Goal: Information Seeking & Learning: Check status

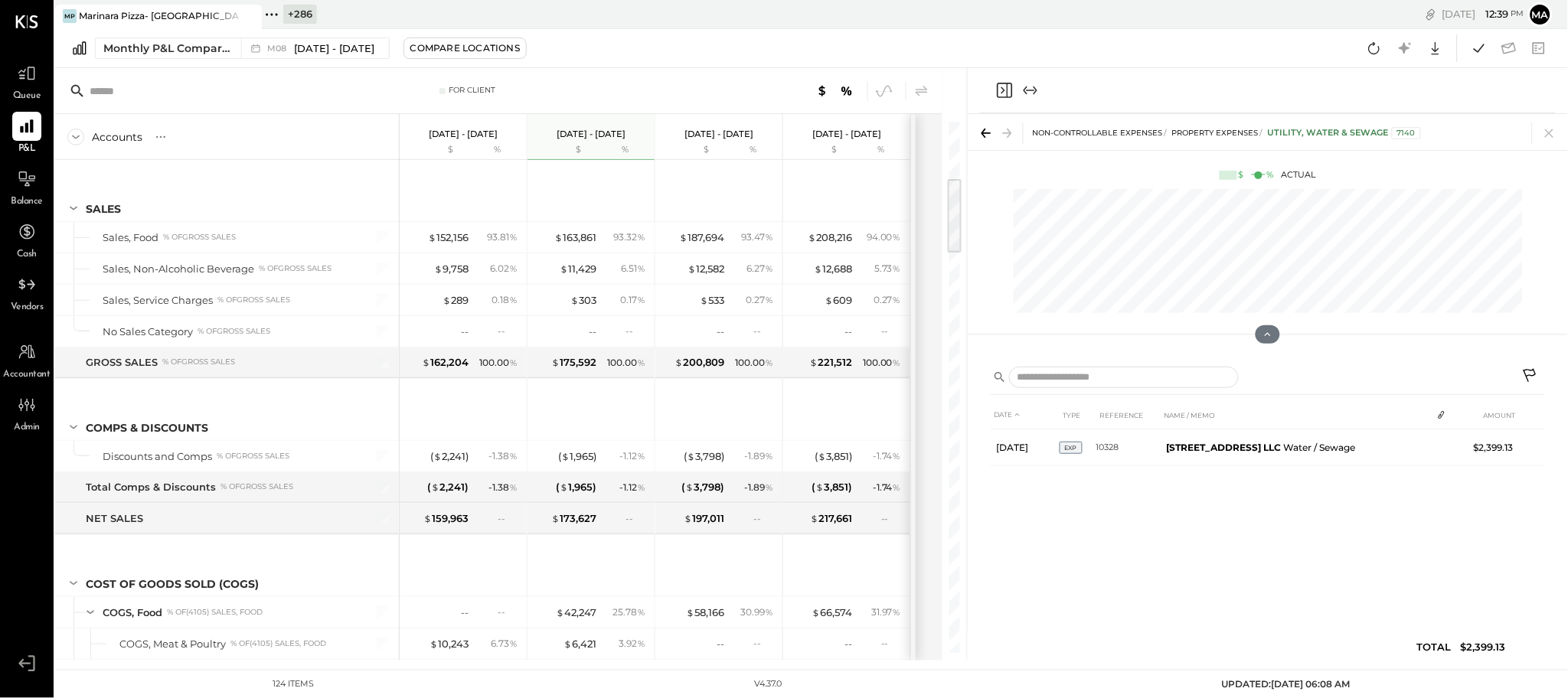
scroll to position [386, 0]
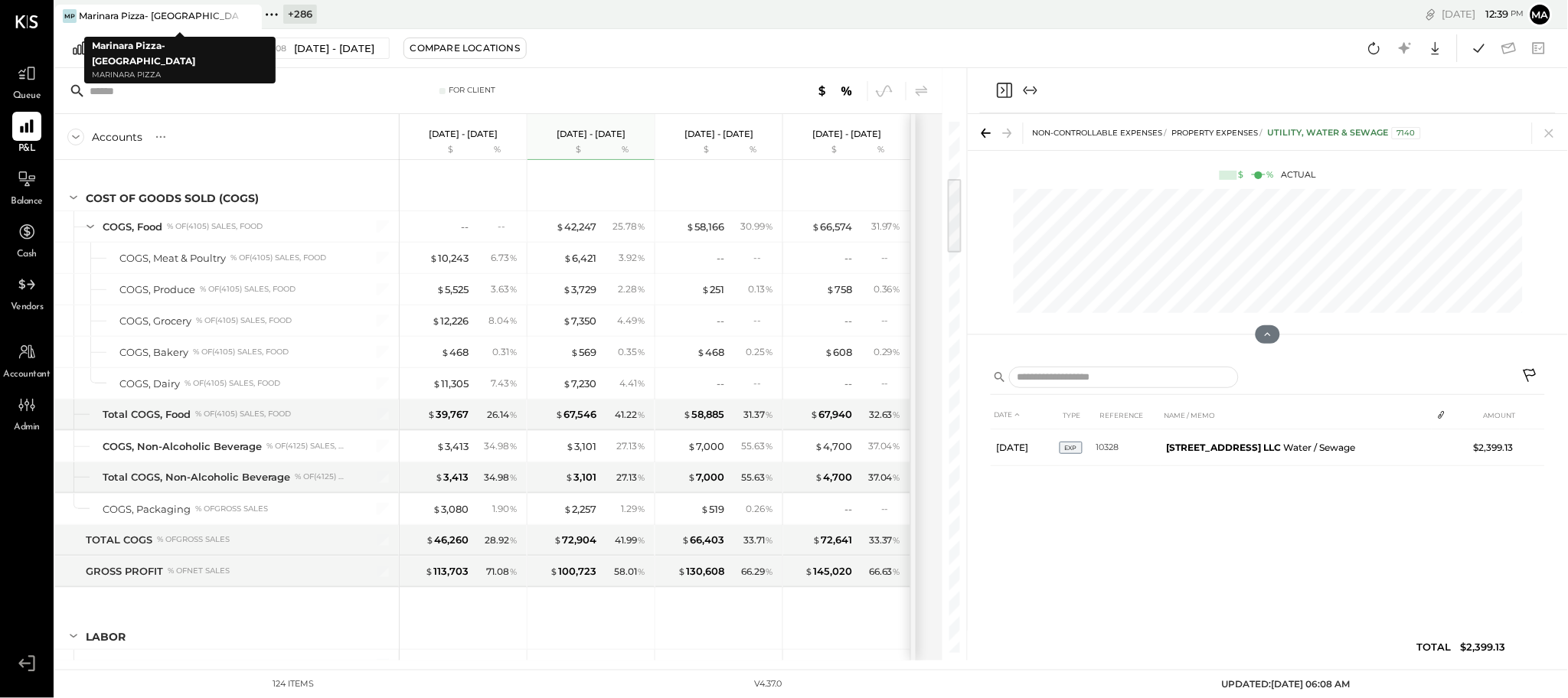
drag, startPoint x: 249, startPoint y: 13, endPoint x: 62, endPoint y: 24, distance: 187.3
click at [246, 13] on icon at bounding box center [248, 16] width 8 height 8
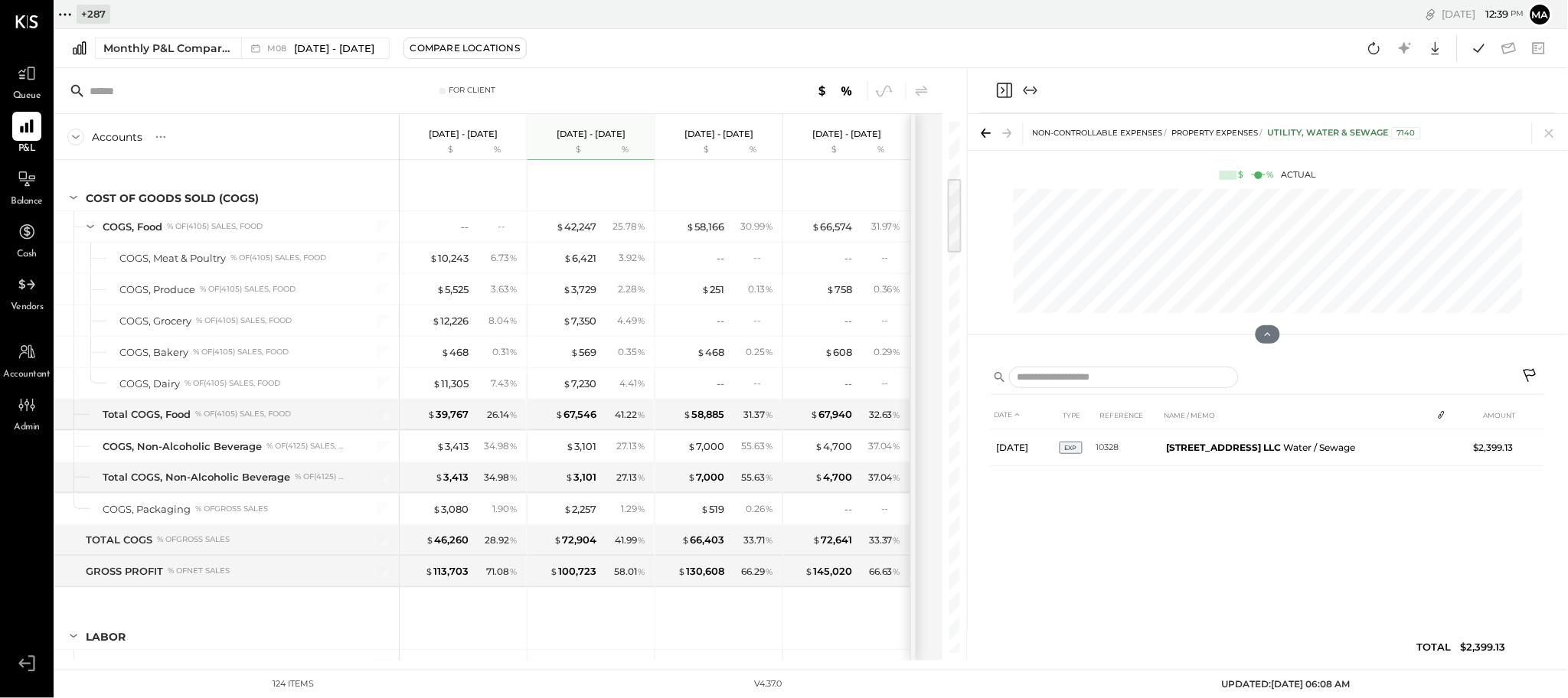
click at [68, 13] on icon at bounding box center [65, 14] width 20 height 20
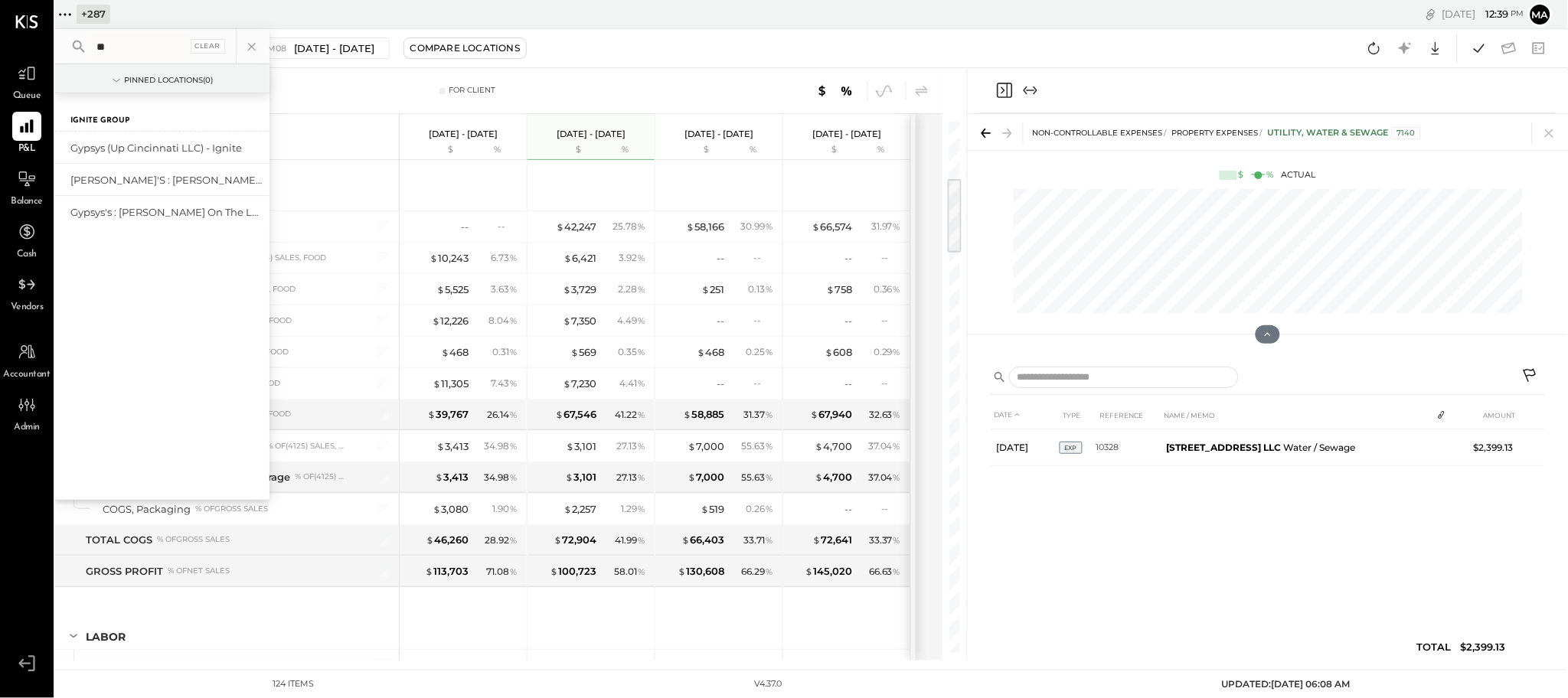
type input "*"
type input "***"
click at [105, 145] on div "Gypsys's : [PERSON_NAME] on the levee" at bounding box center [153, 148] width 165 height 14
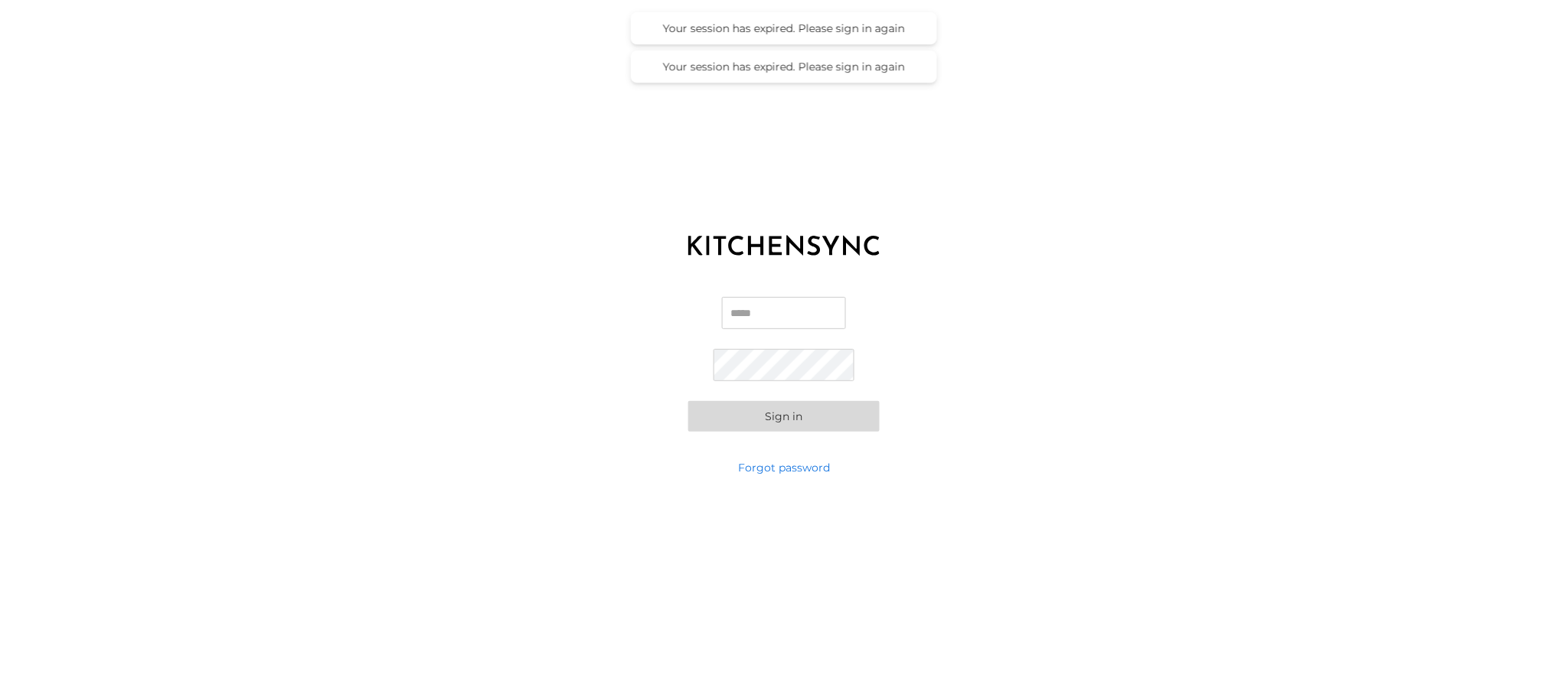
click at [798, 313] on input "Email" at bounding box center [784, 313] width 124 height 32
type input "**********"
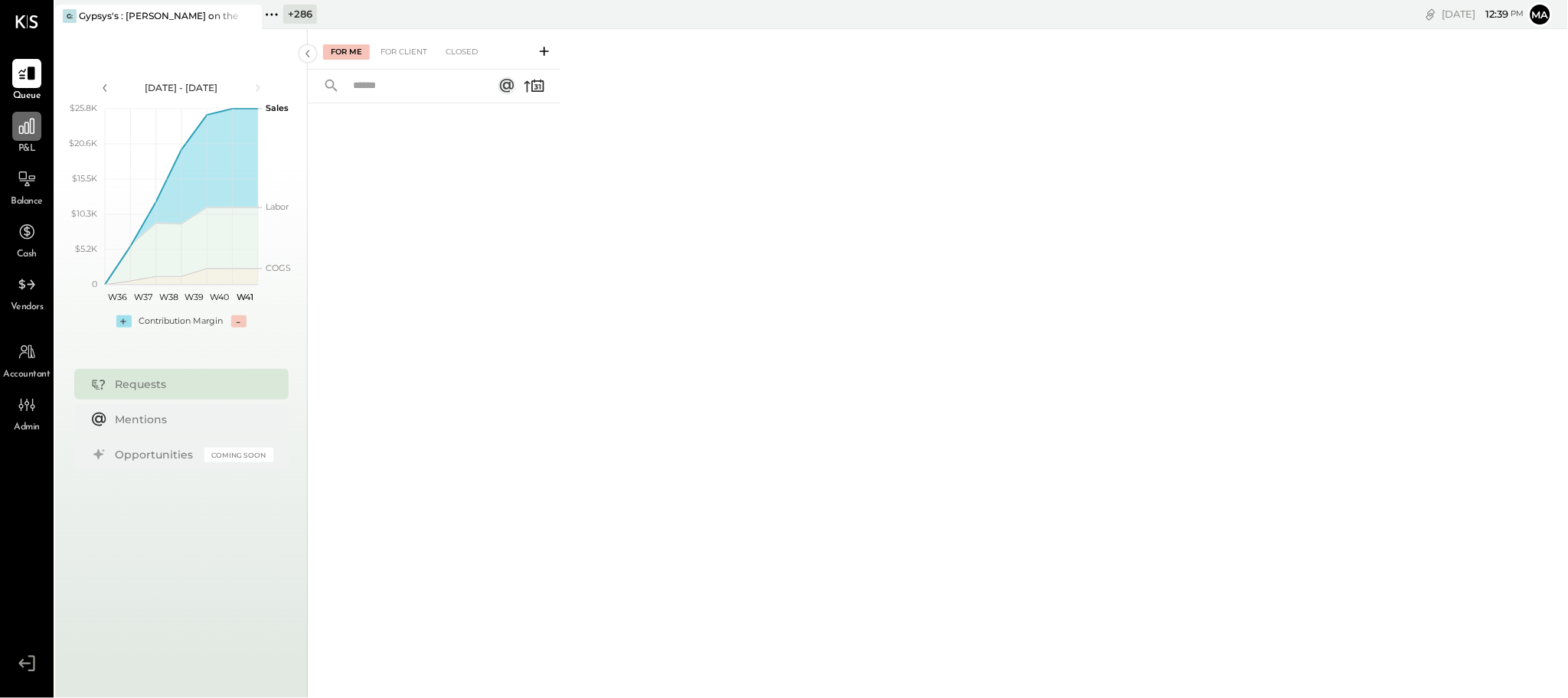
click at [26, 126] on icon at bounding box center [27, 126] width 20 height 20
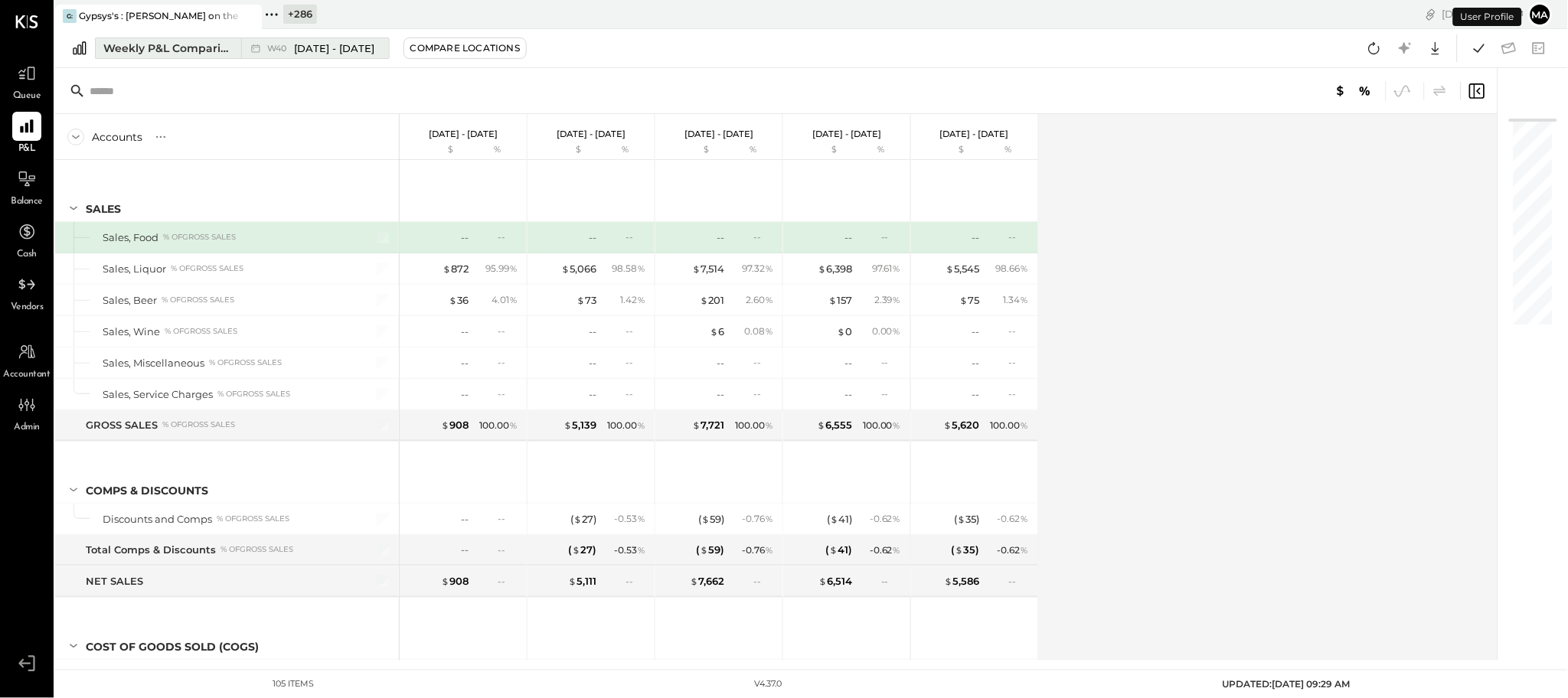
click at [280, 55] on div "W40 [DATE] - [DATE]" at bounding box center [311, 48] width 140 height 20
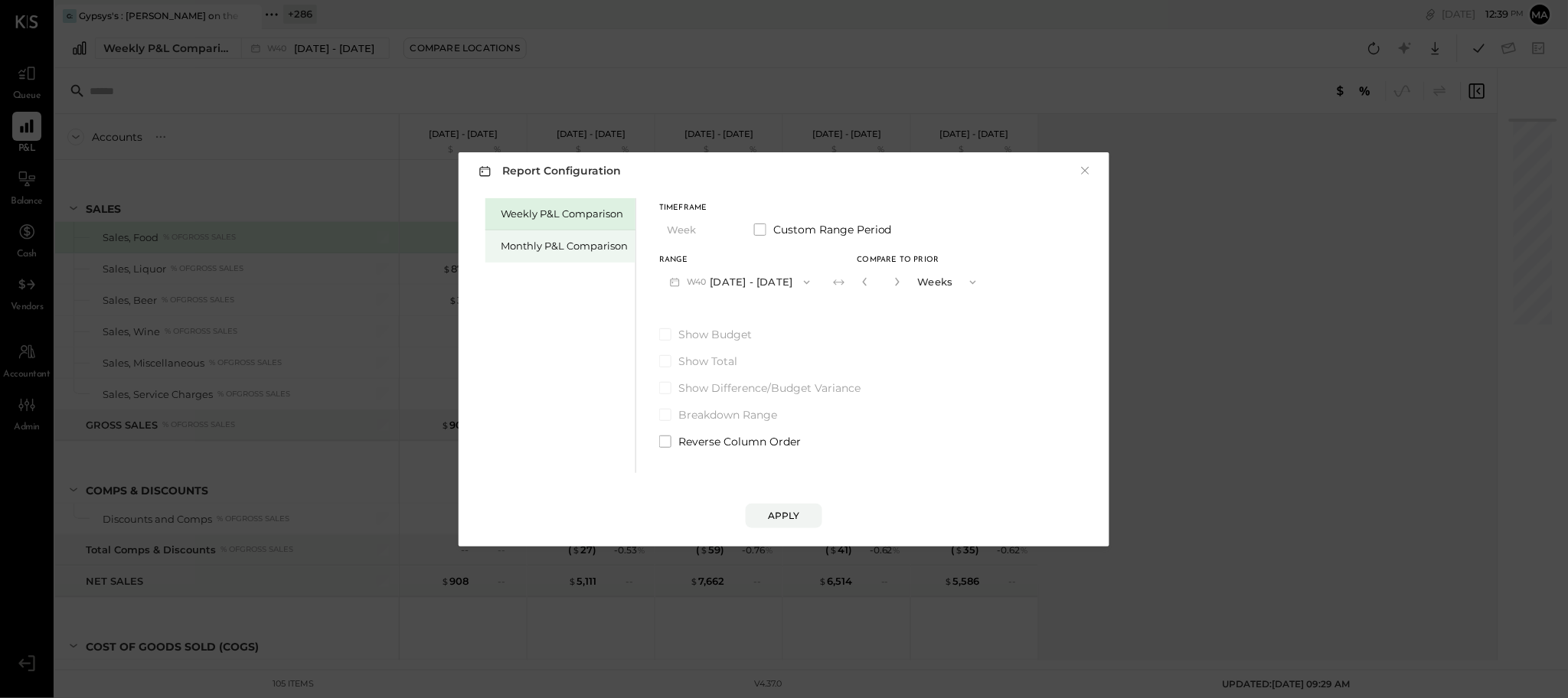
click at [547, 243] on div "Monthly P&L Comparison" at bounding box center [564, 245] width 127 height 14
click at [764, 276] on button "M09 [DATE] - [DATE]" at bounding box center [740, 282] width 162 height 29
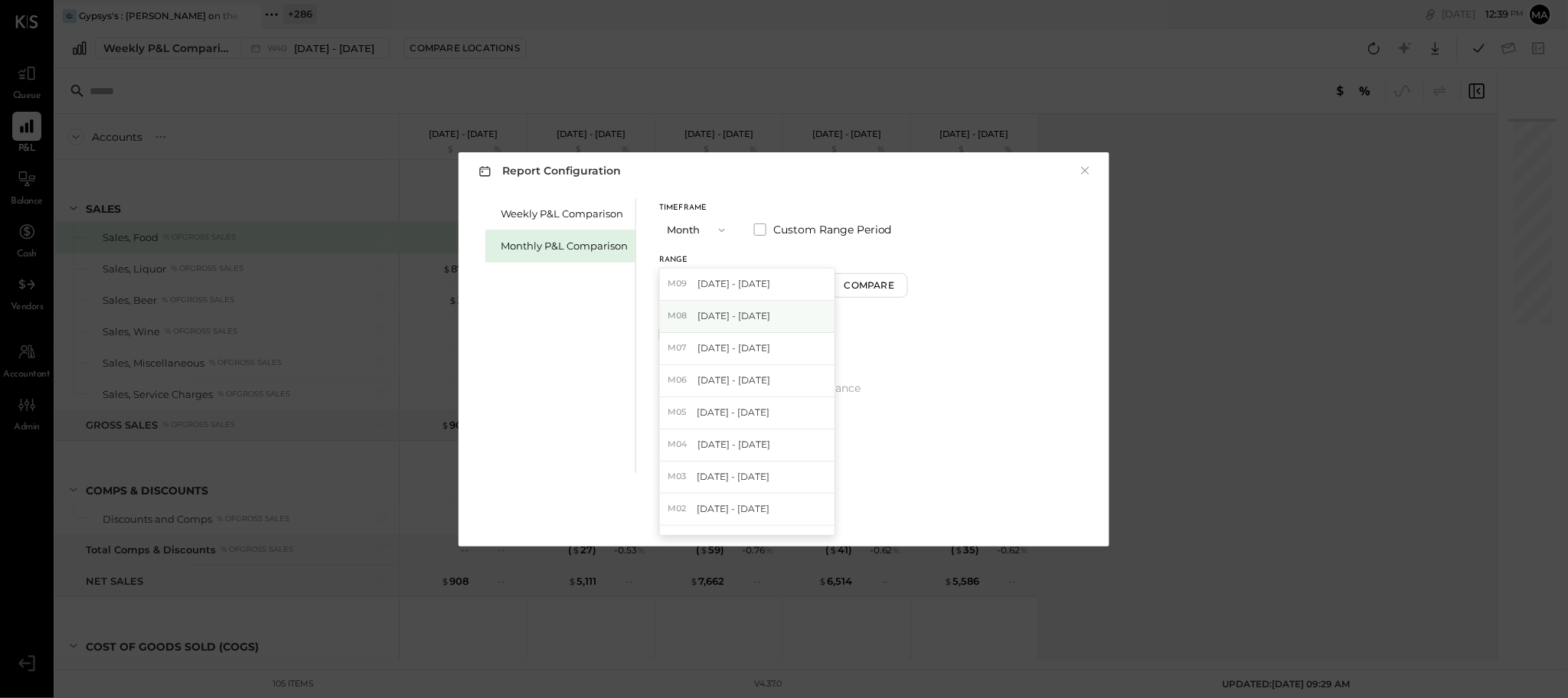
click at [746, 319] on span "[DATE] - [DATE]" at bounding box center [733, 315] width 72 height 13
click at [667, 334] on span at bounding box center [665, 335] width 13 height 13
click at [669, 389] on span at bounding box center [665, 388] width 13 height 13
click at [789, 515] on div "Apply" at bounding box center [784, 515] width 32 height 13
